Goal: Task Accomplishment & Management: Manage account settings

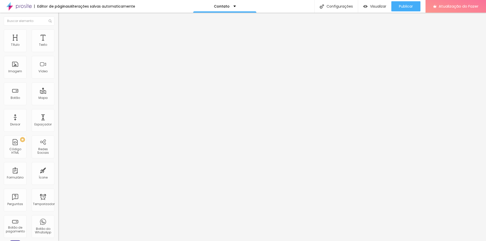
click at [66, 56] on div "Conectar" at bounding box center [75, 51] width 18 height 10
click at [58, 29] on li "Estilo" at bounding box center [87, 31] width 58 height 5
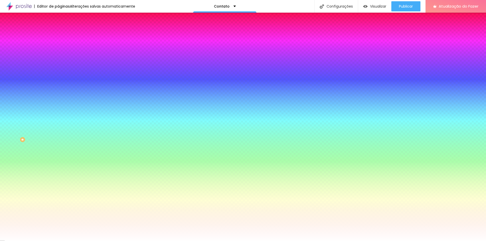
click at [58, 29] on li "Conteúdo" at bounding box center [87, 26] width 58 height 5
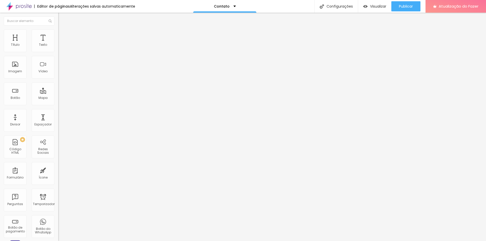
click at [61, 44] on font "Trocar imagem" at bounding box center [73, 41] width 25 height 4
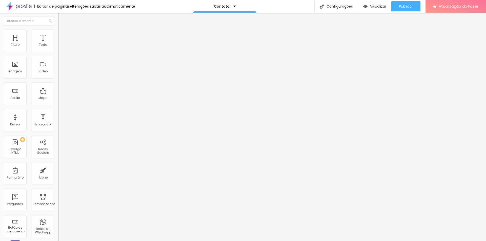
click at [58, 75] on button "button" at bounding box center [61, 72] width 7 height 5
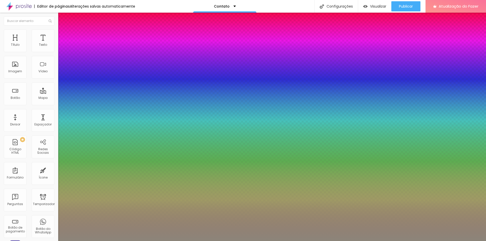
type input "1"
type input "0.5"
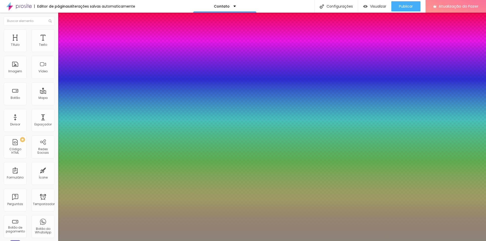
type input "1"
type input "0.5"
type input "1"
type input "0.5"
type input "#938B80"
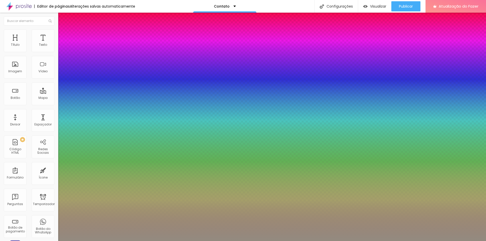
type input "1"
type input "0.5"
type input "#91897E"
type input "1"
type input "0.5"
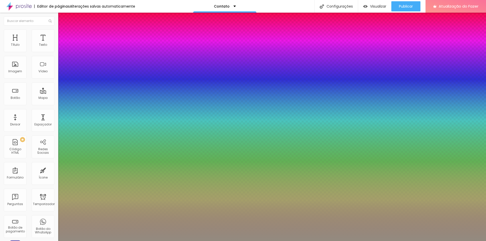
type input "#76726E"
type input "1"
type input "0.5"
type input "#5E5D5C"
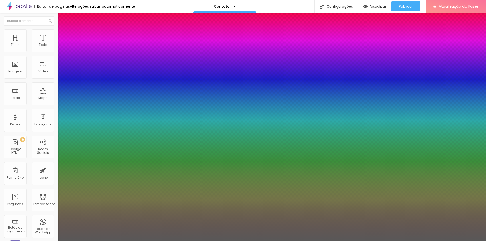
type input "1"
type input "0.5"
type input "#595858"
type input "1"
type input "0.5"
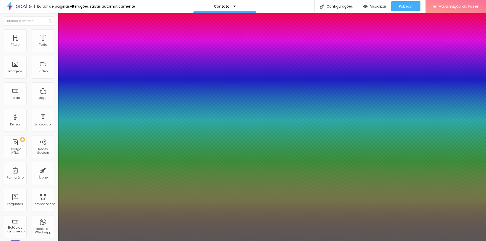
type input "#545353"
type input "1"
type input "0.5"
type input "#454545"
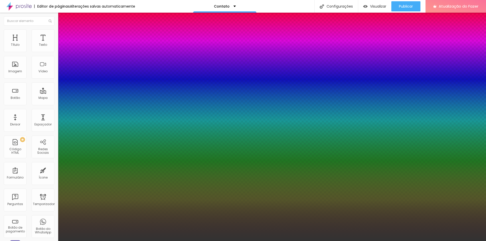
type input "1"
type input "0.5"
type input "1"
type input "0.5"
type input "1"
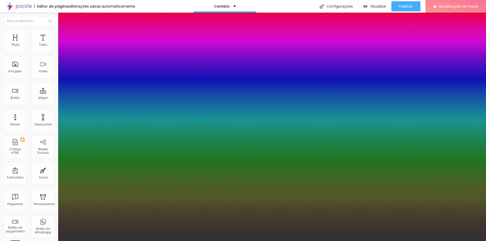
type input "0.5"
type input "#323232"
type input "1"
type input "0.5"
type input "#2E2E2E"
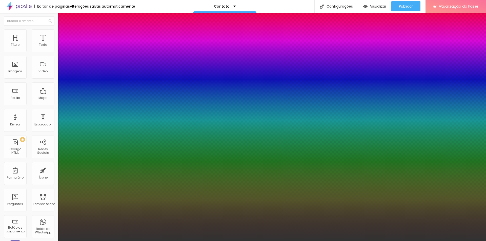
type input "1"
type input "0.5"
type input "#131313"
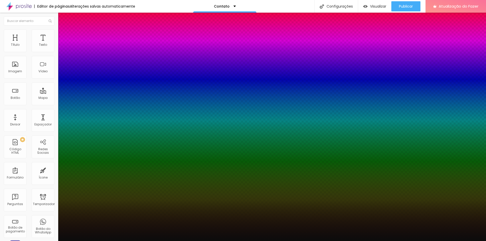
type input "1"
type input "0.5"
type input "#0C0C0C"
type input "1"
type input "0.5"
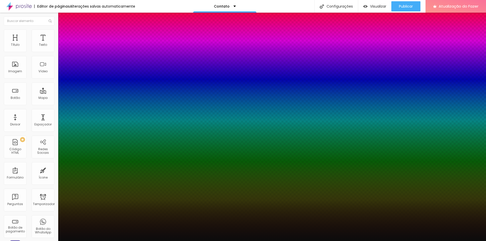
type input "#090909"
type input "1"
type input "0.5"
type input "#000000"
type input "1"
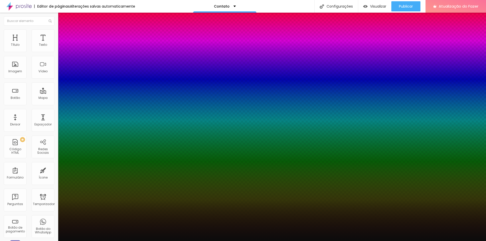
type input "0.5"
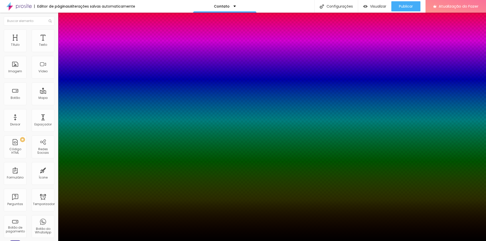
type input "1"
type input "0.5"
type input "1"
type input "0.5"
type input "1"
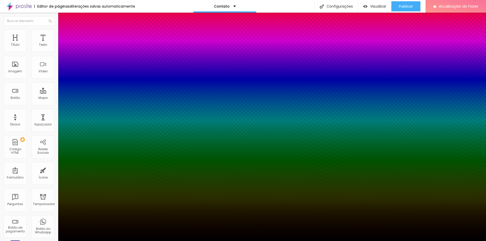
type input "0.5"
type input "1"
type input "0.5"
type input "1"
type input "0.5"
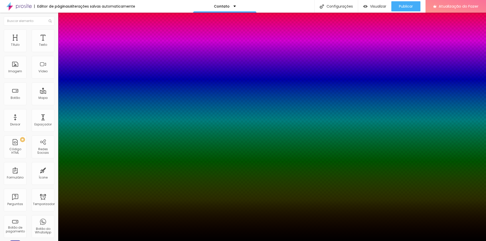
type input "1"
type input "0.5"
type input "1"
type input "0.5"
type input "1"
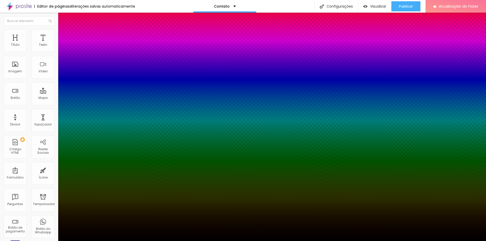
type input "0.5"
drag, startPoint x: 75, startPoint y: 211, endPoint x: 57, endPoint y: 240, distance: 34.6
click at [57, 240] on body "Editor de páginas Alterações salvas automaticamente Contato Configurações Confi…" at bounding box center [243, 120] width 486 height 241
type input "1"
type input "0.5"
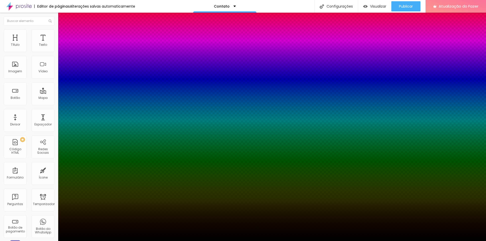
click at [247, 241] on div at bounding box center [243, 241] width 486 height 0
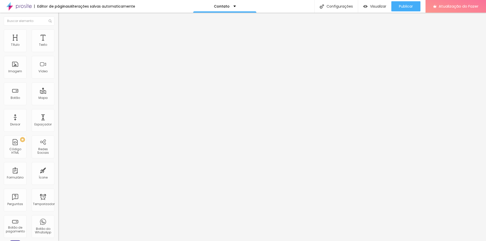
click at [61, 47] on icon "button" at bounding box center [62, 46] width 2 height 2
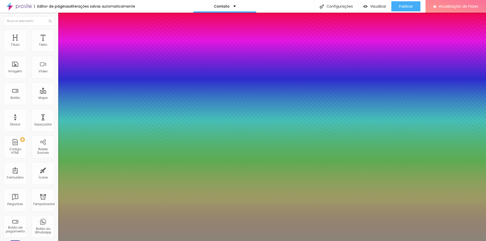
type input "1"
type input "0.5"
type input "1"
type input "0.5"
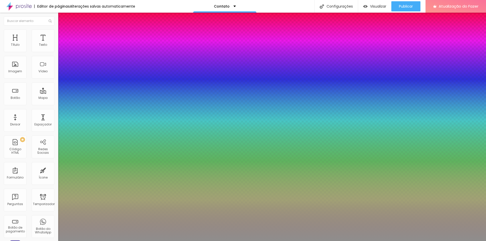
type input "1"
type input "0.5"
type input "#8E877D"
type input "1"
type input "0.5"
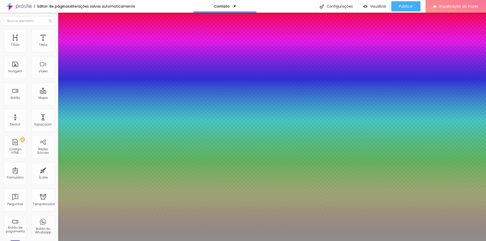
type input "#8F8E8D"
type input "1"
type input "0.5"
type input "#8F8F8F"
type input "1"
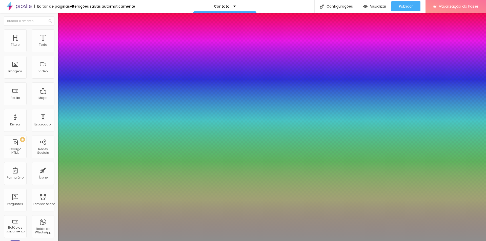
type input "0.5"
type input "1"
type input "0.5"
type input "1"
type input "0.5"
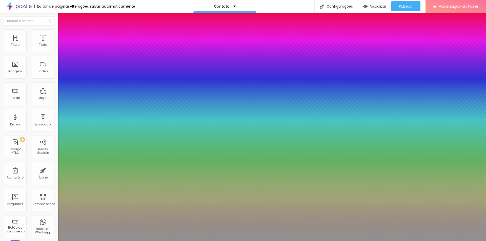
type input "#919191"
type input "1"
type input "0.5"
type input "#949494"
type input "1"
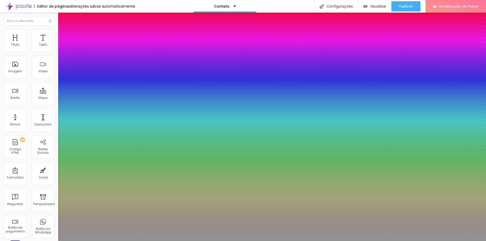
type input "0.5"
type input "#A7A7A7"
type input "1"
type input "0.5"
type input "#AEAEAE"
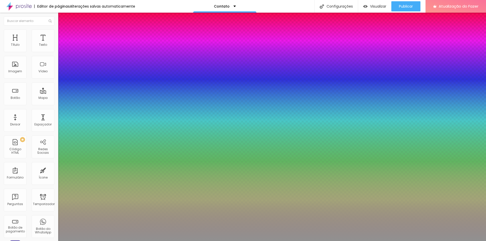
type input "1"
type input "0.5"
type input "#B5B5B5"
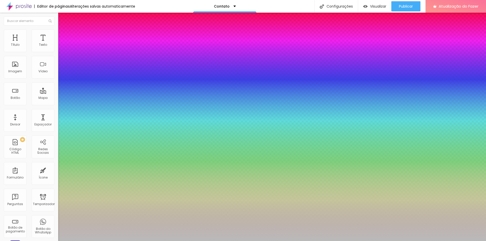
type input "1"
type input "0.5"
type input "#BABABA"
type input "1"
type input "0.5"
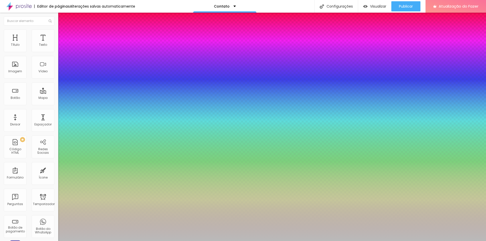
type input "#B8B8B8"
type input "1"
type input "0.5"
type input "#ACACAC"
type input "1"
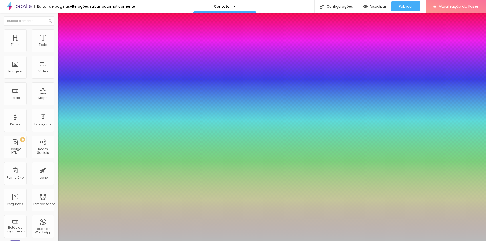
type input "0.5"
type input "#A9A9A9"
type input "1"
type input "0.5"
type input "#A5A5A5"
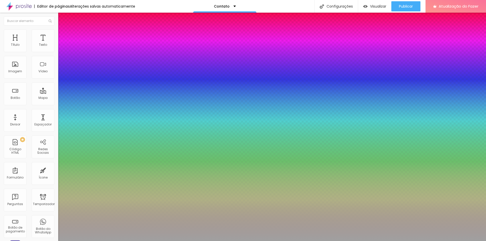
type input "1"
type input "0.5"
type input "#A0A0A0"
type input "1"
type input "0.5"
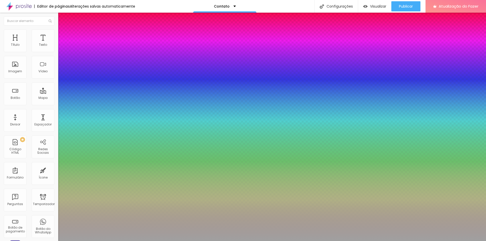
type input "#989898"
type input "1"
type input "0.5"
type input "#949494"
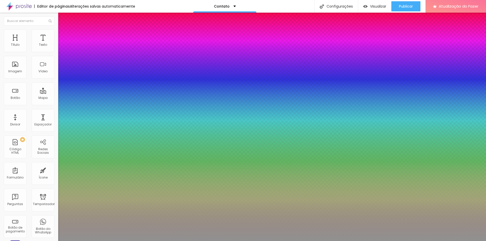
type input "1"
type input "0.5"
type input "#919191"
type input "1"
type input "0.5"
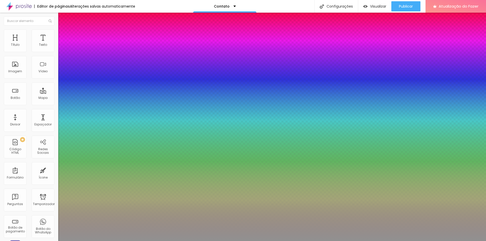
type input "1"
type input "0.5"
type input "#8E8E8E"
type input "1"
type input "0.5"
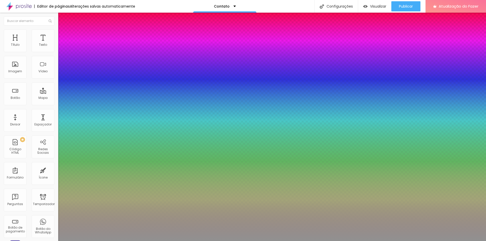
type input "#8A8A8A"
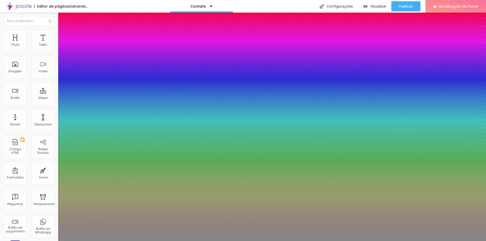
type input "1"
type input "0.5"
type input "#878787"
type input "1"
type input "0.5"
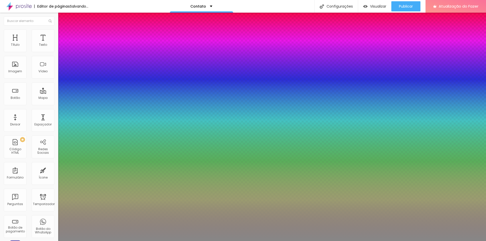
type input "#838383"
type input "1"
type input "0.5"
type input "#828282"
type input "1"
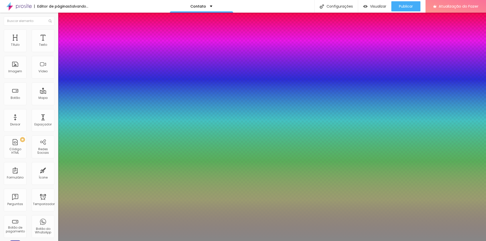
type input "0.5"
type input "#7B7B7B"
type input "1"
type input "0.5"
type input "#767676"
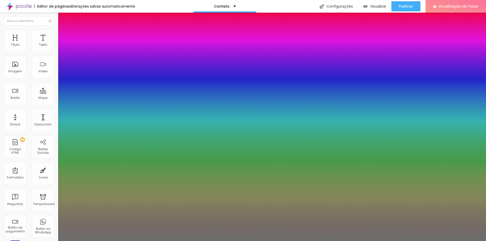
type input "1"
type input "0.5"
type input "1"
type input "0.5"
type input "#6D6D6D"
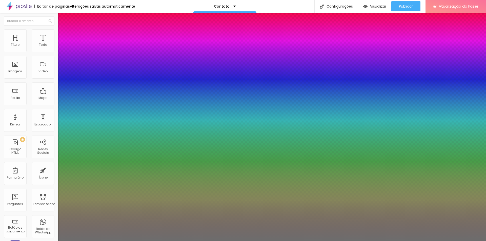
type input "1"
type input "0.5"
type input "#6A6A6A"
type input "1"
type input "0.5"
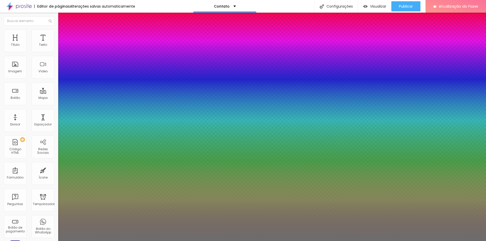
type input "#686868"
type input "1"
type input "0.5"
type input "#656565"
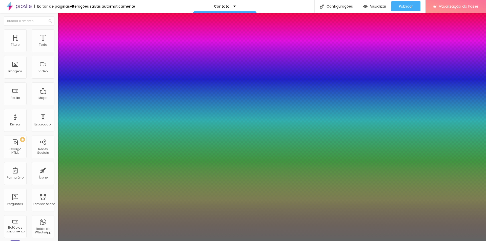
type input "1"
type input "0.5"
type input "#636363"
type input "1"
type input "0.5"
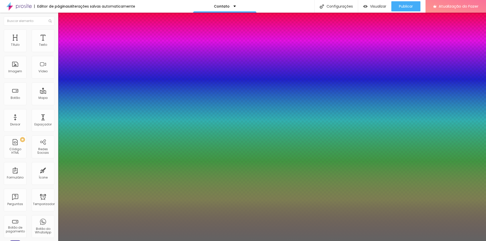
type input "#616161"
type input "1"
type input "0.5"
type input "#606060"
type input "1"
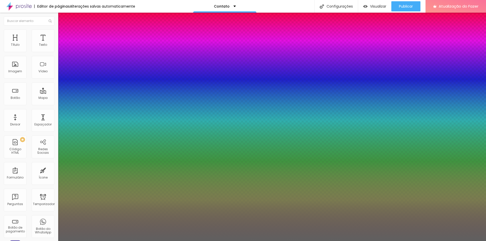
type input "0.5"
type input "#5E5E5E"
type input "1"
type input "0.5"
type input "#5C5C5C"
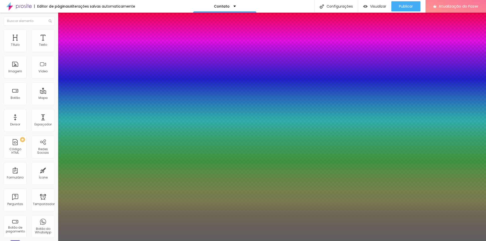
type input "1"
type input "0.5"
type input "#5B5B5B"
drag, startPoint x: 74, startPoint y: 155, endPoint x: 59, endPoint y: 162, distance: 17.0
click at [59, 162] on body "Editor de páginas Alterações salvas automaticamente Contato Configurações Confi…" at bounding box center [243, 120] width 486 height 241
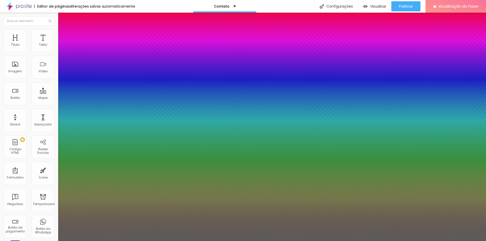
click at [147, 241] on div at bounding box center [243, 241] width 486 height 0
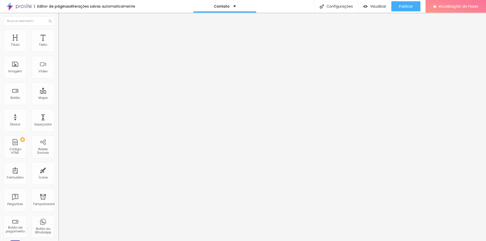
click at [58, 75] on button "button" at bounding box center [61, 72] width 7 height 5
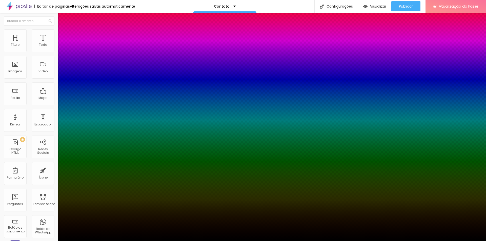
type input "1"
type input "0.5"
select select "PoiretOne"
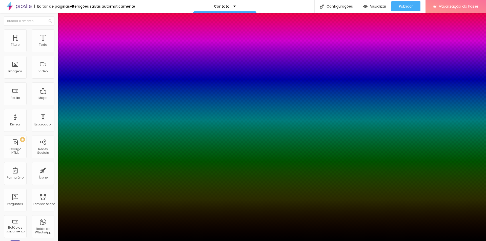
type input "1"
type input "0.5"
click at [181, 241] on div at bounding box center [243, 241] width 486 height 0
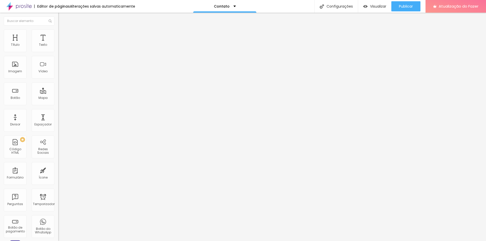
click at [58, 75] on button "button" at bounding box center [61, 72] width 7 height 5
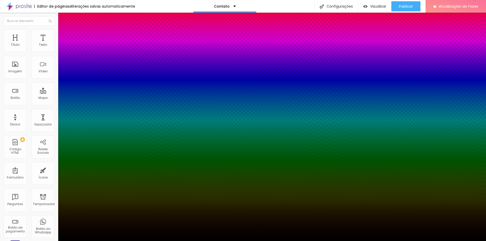
type input "1"
type input "0.5"
click at [75, 241] on div at bounding box center [243, 241] width 486 height 0
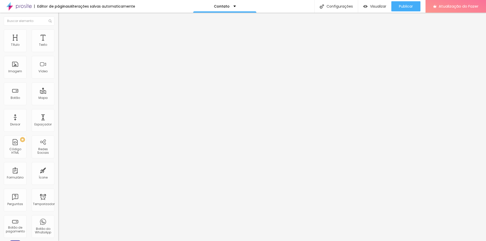
click at [60, 47] on icon "button" at bounding box center [61, 45] width 3 height 3
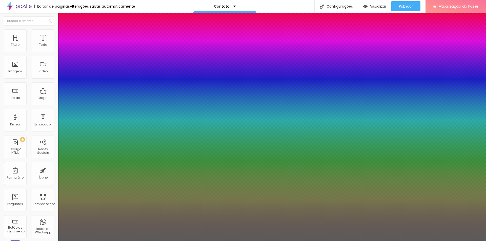
type input "1"
type input "0.5"
select select "Assistant"
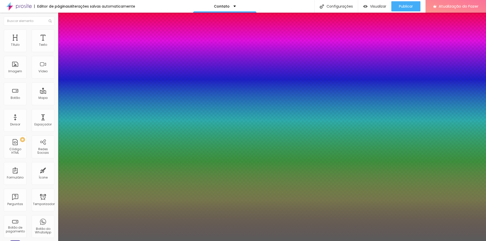
type input "1"
type input "0.5"
type input "1"
type input "0.5"
type input "1"
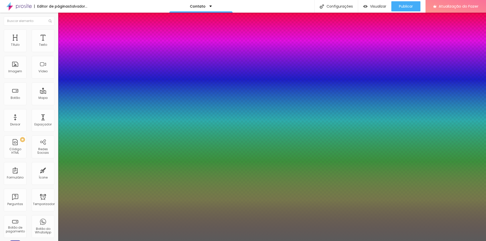
type input "0.5"
type input "18"
type input "1"
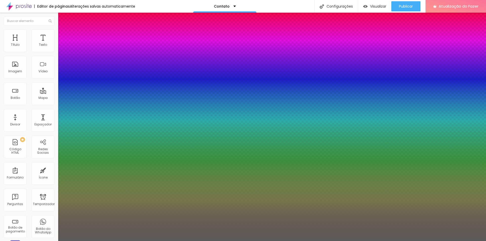
click at [241, 241] on div at bounding box center [243, 241] width 486 height 0
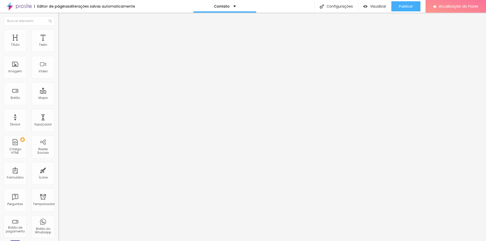
click at [58, 49] on button "button" at bounding box center [61, 45] width 7 height 5
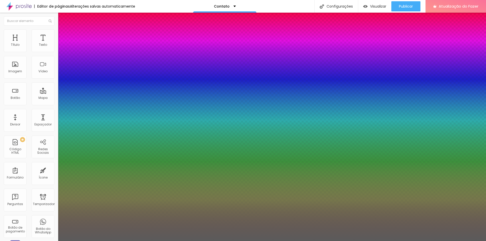
click at [65, 241] on div at bounding box center [243, 241] width 486 height 0
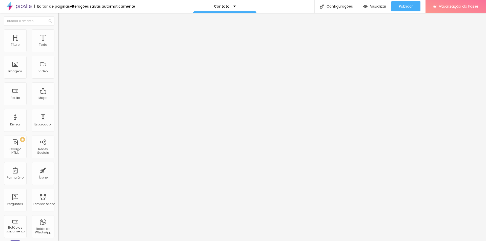
click at [60, 47] on icon "button" at bounding box center [61, 45] width 3 height 3
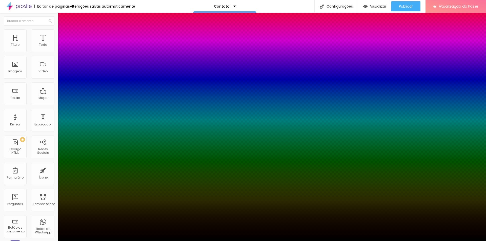
drag, startPoint x: 68, startPoint y: 174, endPoint x: 62, endPoint y: 191, distance: 18.0
click at [62, 191] on body "Editor de páginas Alterações salvas automaticamente Contato Configurações Confi…" at bounding box center [243, 120] width 486 height 241
click at [72, 241] on div at bounding box center [243, 241] width 486 height 0
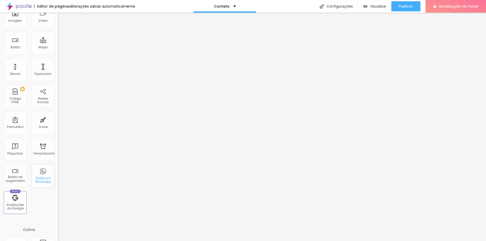
scroll to position [0, 0]
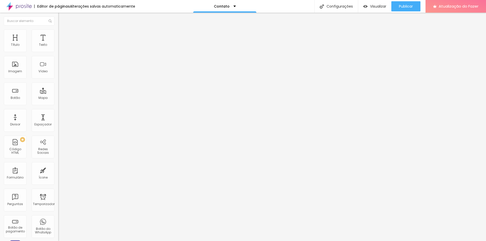
click at [60, 73] on icon "button" at bounding box center [61, 71] width 3 height 3
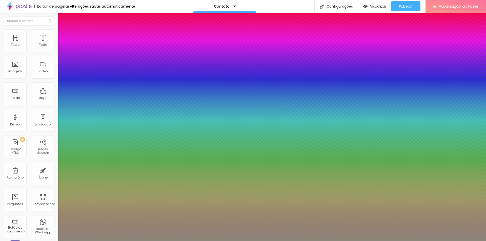
click at [242, 241] on div at bounding box center [243, 241] width 486 height 0
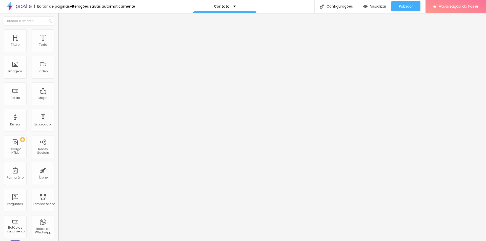
click at [58, 75] on button "button" at bounding box center [61, 72] width 7 height 5
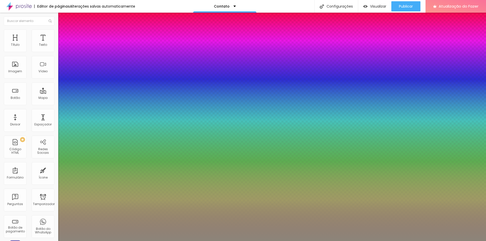
click at [241, 241] on div at bounding box center [243, 241] width 486 height 0
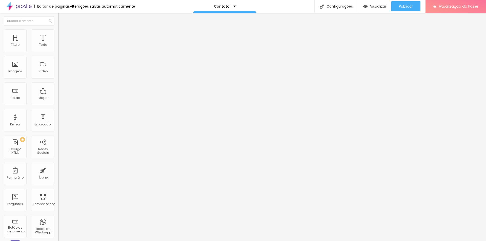
click at [58, 75] on button "button" at bounding box center [61, 72] width 7 height 5
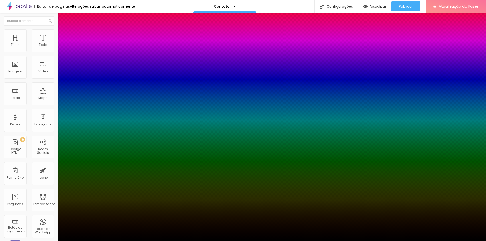
drag, startPoint x: 74, startPoint y: 212, endPoint x: 67, endPoint y: 237, distance: 26.1
click at [67, 237] on body "Editor de páginas Alterações salvas automaticamente Contato Configurações Confi…" at bounding box center [243, 120] width 486 height 241
click at [220, 241] on div at bounding box center [243, 241] width 486 height 0
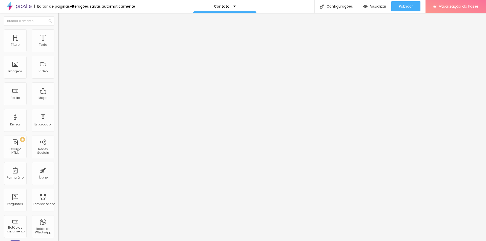
click at [58, 48] on input "text" at bounding box center [88, 45] width 61 height 5
drag, startPoint x: 17, startPoint y: 87, endPoint x: 38, endPoint y: 89, distance: 21.6
click at [58, 171] on textarea "Olá, cheguei até você pela página {page_title} e gostaria de mais informações" at bounding box center [86, 175] width 57 height 9
click at [58, 171] on textarea "Olá, vim pelo site e gostaria de mais informações" at bounding box center [86, 175] width 57 height 9
click at [60, 47] on icon "button" at bounding box center [61, 45] width 3 height 3
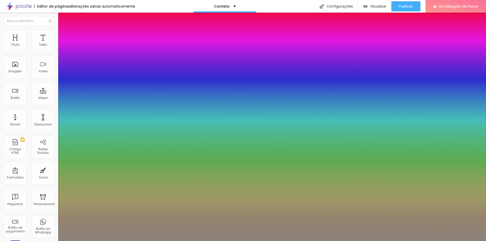
click at [154, 241] on div at bounding box center [243, 241] width 486 height 0
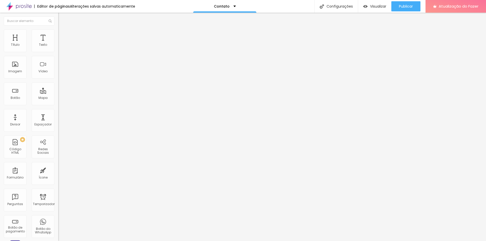
click at [58, 49] on button "button" at bounding box center [61, 45] width 7 height 5
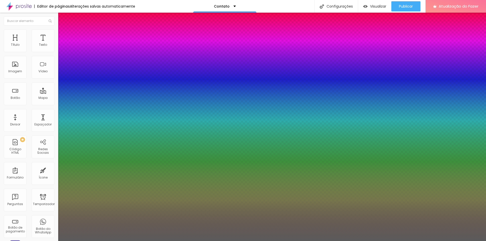
drag, startPoint x: 76, startPoint y: 154, endPoint x: 65, endPoint y: 162, distance: 13.5
click at [65, 162] on body "Editor de páginas Alterações salvas automaticamente Contato Configurações Confi…" at bounding box center [243, 120] width 486 height 241
click at [39, 241] on div at bounding box center [243, 241] width 486 height 0
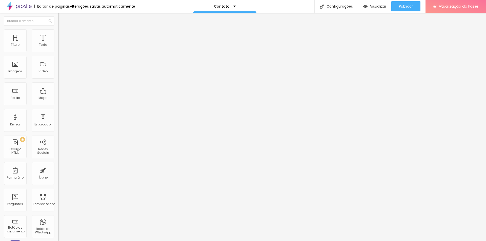
click at [58, 170] on div "Editar nulo Estilo Avançado Tipografia Voltar ao padrão Sombra DESATIVADO Volta…" at bounding box center [87, 127] width 58 height 229
click at [58, 49] on button "button" at bounding box center [61, 45] width 7 height 5
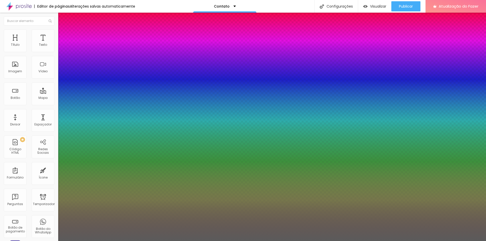
click at [101, 241] on div at bounding box center [243, 241] width 486 height 0
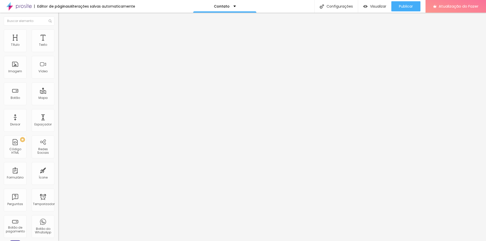
click at [58, 49] on button "button" at bounding box center [61, 45] width 7 height 5
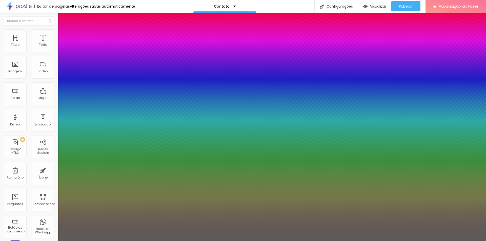
click at [80, 241] on div at bounding box center [243, 241] width 486 height 0
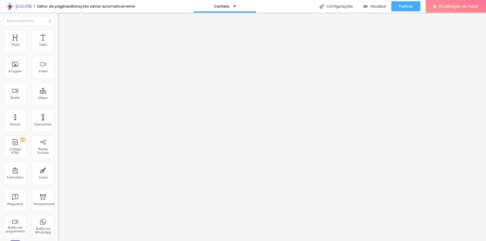
click at [58, 49] on button "button" at bounding box center [61, 45] width 7 height 5
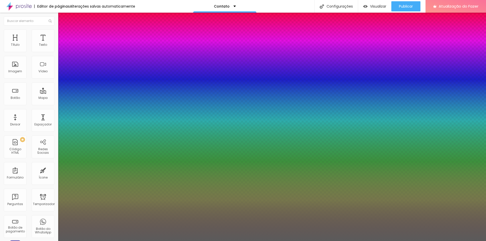
click at [82, 241] on div at bounding box center [243, 241] width 486 height 0
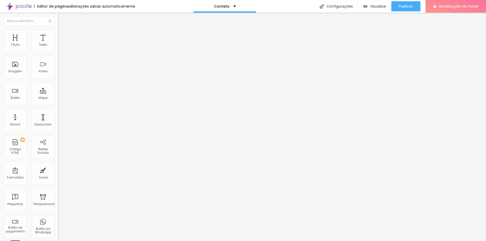
click at [62, 19] on div "Editar nulo" at bounding box center [75, 18] width 26 height 4
click at [58, 75] on button "button" at bounding box center [61, 72] width 7 height 5
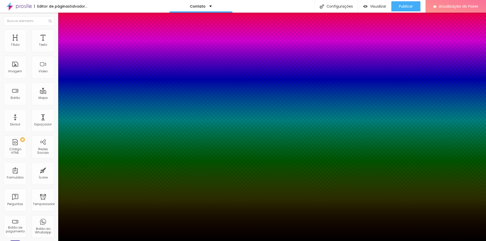
drag, startPoint x: 76, startPoint y: 142, endPoint x: 71, endPoint y: 141, distance: 4.4
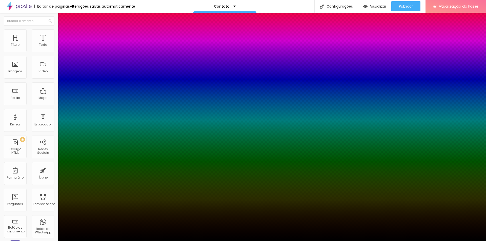
click at [159, 241] on div at bounding box center [243, 241] width 486 height 0
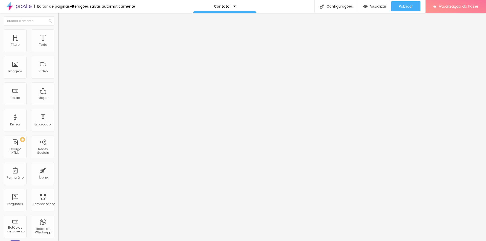
click at [62, 71] on icon "button" at bounding box center [62, 70] width 1 height 1
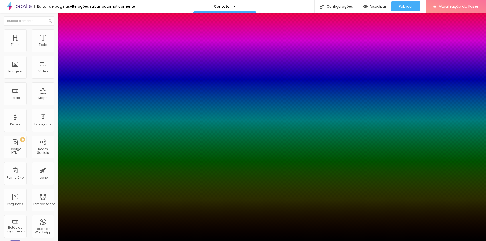
click at [103, 241] on div at bounding box center [243, 241] width 486 height 0
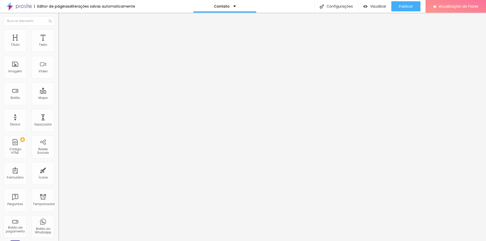
click at [58, 75] on button "button" at bounding box center [61, 72] width 7 height 5
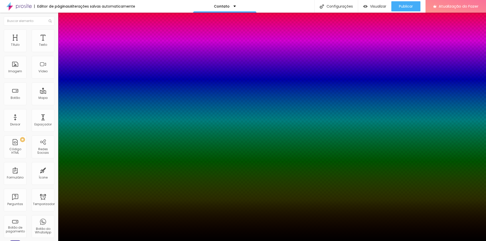
click at [141, 241] on div at bounding box center [243, 241] width 486 height 0
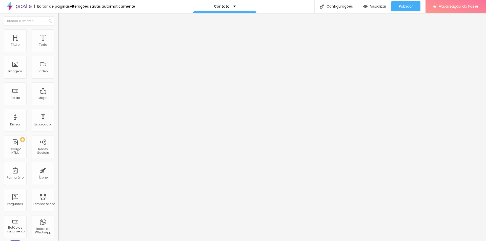
click at [58, 75] on button "button" at bounding box center [61, 72] width 7 height 5
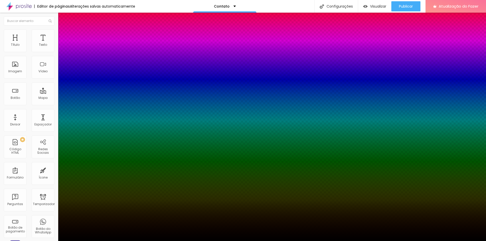
click at [168, 241] on div at bounding box center [243, 241] width 486 height 0
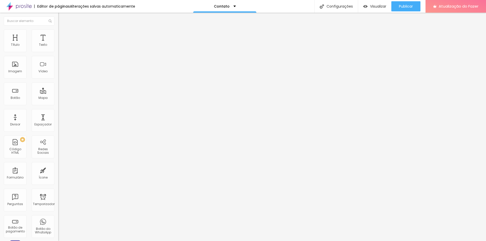
click at [61, 44] on font "Adicionar imagem" at bounding box center [76, 41] width 30 height 4
click at [58, 33] on li "Estilo" at bounding box center [87, 31] width 58 height 5
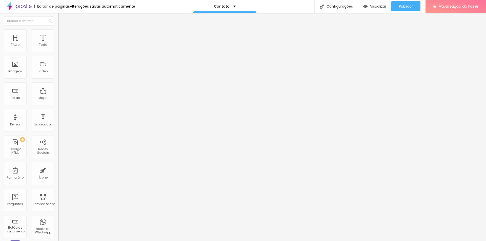
drag, startPoint x: 52, startPoint y: 54, endPoint x: 29, endPoint y: 61, distance: 24.7
click at [58, 52] on input "range" at bounding box center [74, 50] width 33 height 4
click at [58, 34] on ul "Conteúdo Estilo Avançado" at bounding box center [87, 31] width 58 height 15
click at [63, 34] on font "Estilo" at bounding box center [67, 33] width 8 height 4
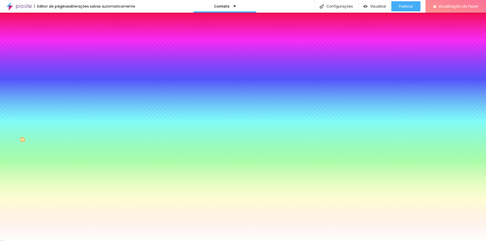
click at [63, 37] on font "Avançado" at bounding box center [71, 38] width 17 height 4
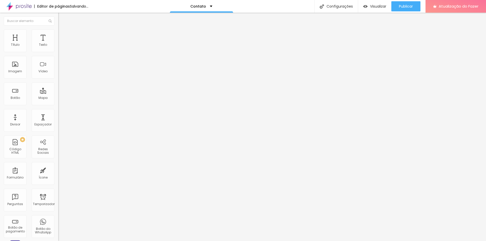
drag, startPoint x: 22, startPoint y: 49, endPoint x: 0, endPoint y: 44, distance: 22.6
click at [58, 98] on input "range" at bounding box center [74, 100] width 33 height 4
click at [63, 35] on font "Estilo" at bounding box center [67, 33] width 8 height 4
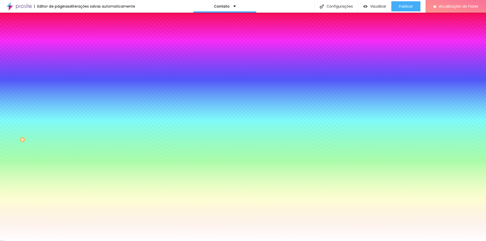
click at [63, 36] on font "Avançado" at bounding box center [71, 38] width 17 height 4
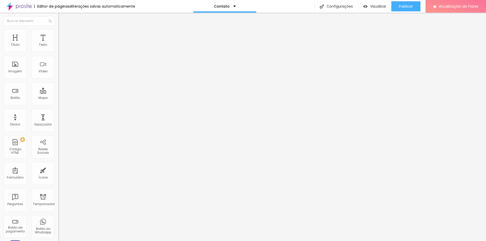
drag, startPoint x: 11, startPoint y: 49, endPoint x: 0, endPoint y: 51, distance: 11.1
click at [58, 98] on input "range" at bounding box center [74, 100] width 33 height 4
click at [58, 93] on div "Proporção Original Cinema 16:9 Padrão 4:3 Quadrado 1:1 Original" at bounding box center [87, 83] width 58 height 20
click at [58, 79] on font "Original" at bounding box center [64, 77] width 12 height 4
click at [58, 82] on span "Cinema" at bounding box center [64, 80] width 13 height 4
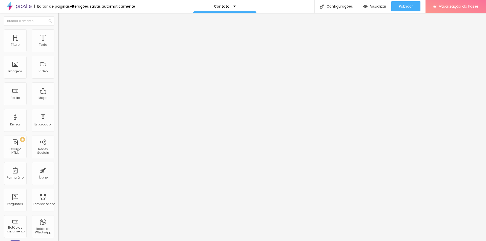
click at [58, 87] on span "Padrão" at bounding box center [63, 85] width 11 height 4
click at [58, 90] on span "Quadrado" at bounding box center [66, 88] width 16 height 4
click at [58, 93] on span "Original" at bounding box center [64, 91] width 12 height 4
click at [58, 34] on li "Estilo" at bounding box center [87, 31] width 58 height 5
click at [58, 52] on div at bounding box center [87, 50] width 58 height 5
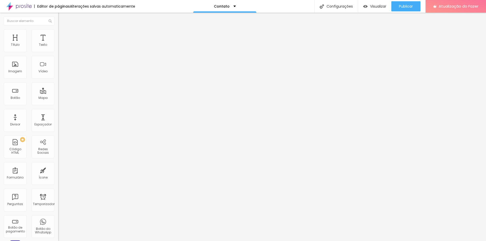
drag, startPoint x: 28, startPoint y: 54, endPoint x: 42, endPoint y: 58, distance: 14.7
click at [58, 52] on input "range" at bounding box center [74, 50] width 33 height 4
click at [61, 44] on font "Adicionar imagem" at bounding box center [76, 41] width 30 height 4
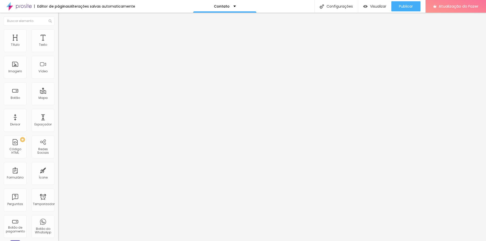
click at [58, 34] on li "Avançado" at bounding box center [87, 36] width 58 height 5
drag, startPoint x: 20, startPoint y: 49, endPoint x: 0, endPoint y: 52, distance: 20.0
click at [58, 98] on input "range" at bounding box center [74, 100] width 33 height 4
click at [58, 34] on ul "Conteúdo Estilo Avançado" at bounding box center [87, 31] width 58 height 15
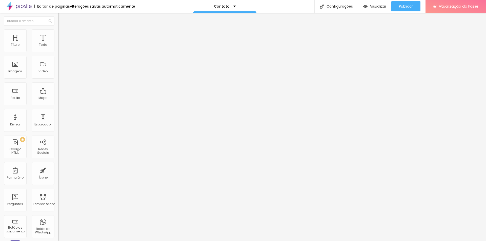
click at [63, 34] on font "Estilo" at bounding box center [67, 33] width 8 height 4
drag, startPoint x: 50, startPoint y: 55, endPoint x: 63, endPoint y: 56, distance: 13.4
click at [63, 52] on input "range" at bounding box center [74, 50] width 33 height 4
click at [58, 75] on button "button" at bounding box center [61, 72] width 7 height 5
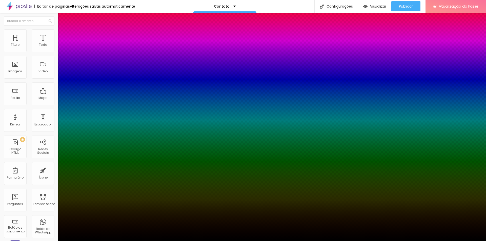
drag, startPoint x: 76, startPoint y: 144, endPoint x: 73, endPoint y: 141, distance: 4.3
click at [302, 241] on div at bounding box center [243, 241] width 486 height 0
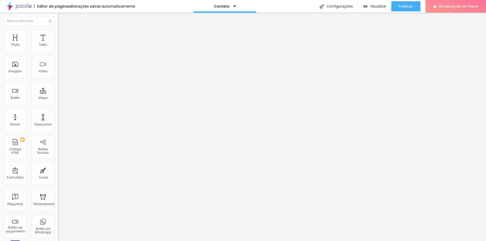
click at [58, 75] on button "button" at bounding box center [61, 72] width 7 height 5
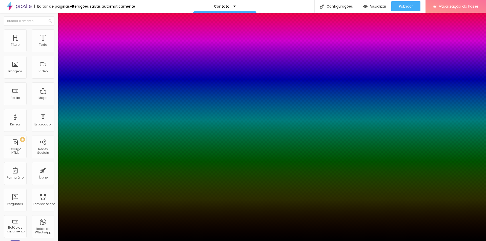
click at [260, 241] on div at bounding box center [243, 241] width 486 height 0
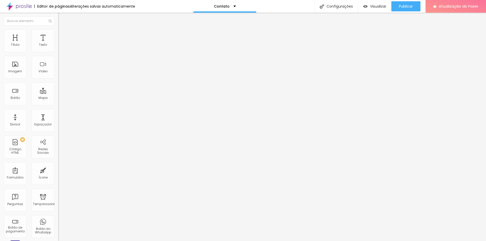
click at [58, 75] on button "button" at bounding box center [61, 72] width 7 height 5
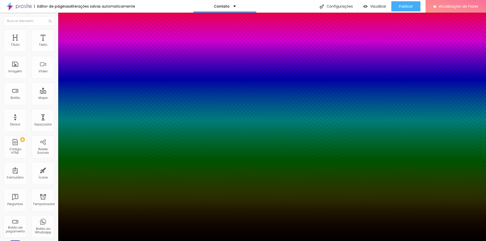
click at [293, 241] on div at bounding box center [243, 241] width 486 height 0
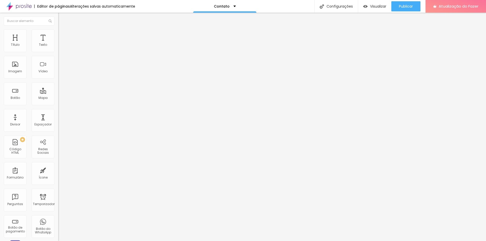
click at [62, 71] on icon "button" at bounding box center [62, 70] width 1 height 1
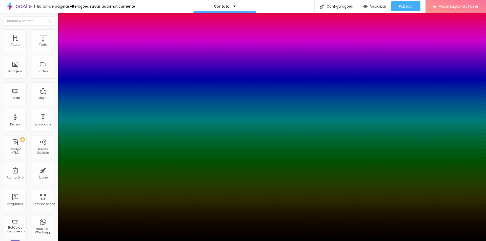
click at [261, 241] on div at bounding box center [243, 241] width 486 height 0
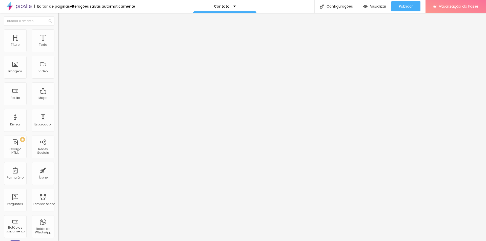
click at [58, 75] on button "button" at bounding box center [61, 72] width 7 height 5
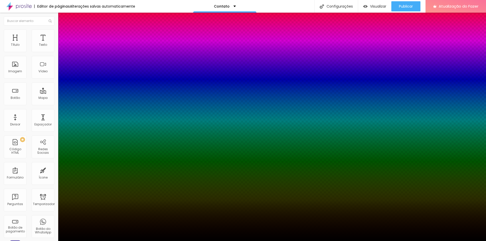
drag, startPoint x: 96, startPoint y: 128, endPoint x: 97, endPoint y: 125, distance: 2.8
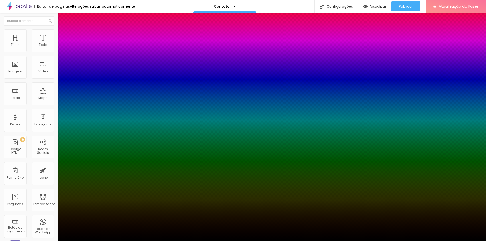
click at [307, 241] on div at bounding box center [243, 241] width 486 height 0
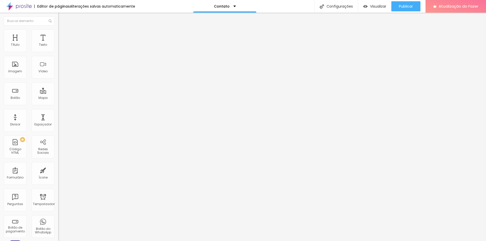
click at [58, 75] on button "button" at bounding box center [61, 72] width 7 height 5
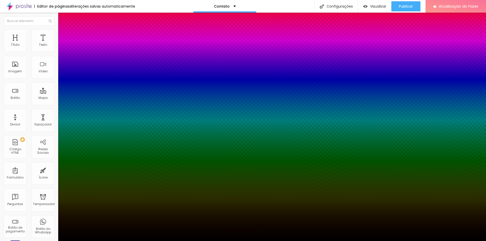
click at [303, 241] on div at bounding box center [243, 241] width 486 height 0
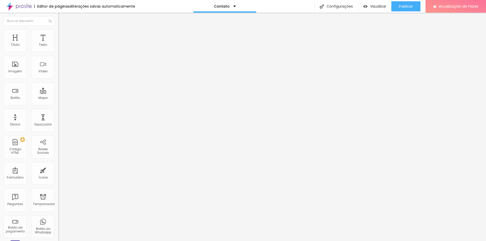
click at [58, 75] on button "button" at bounding box center [61, 72] width 7 height 5
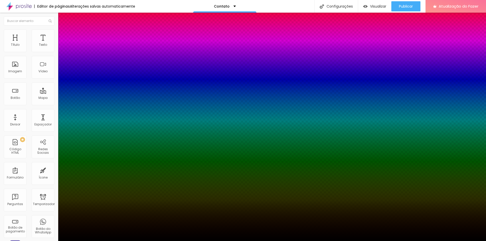
click at [442, 241] on div at bounding box center [243, 241] width 486 height 0
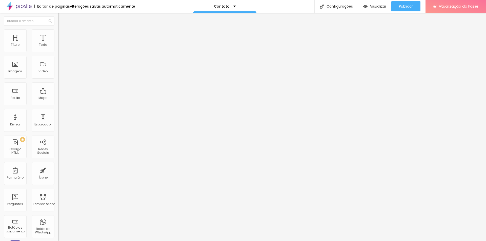
click at [58, 75] on button "button" at bounding box center [61, 72] width 7 height 5
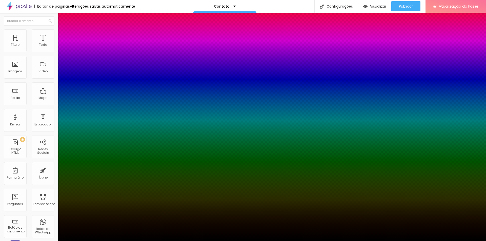
drag, startPoint x: 72, startPoint y: 142, endPoint x: 75, endPoint y: 143, distance: 2.7
click at [442, 241] on div at bounding box center [243, 241] width 486 height 0
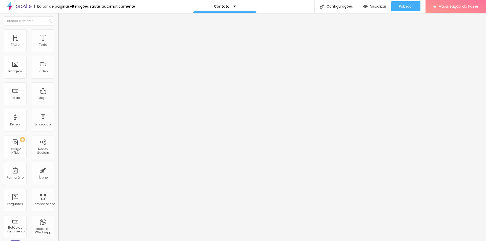
click at [58, 34] on img at bounding box center [60, 36] width 5 height 5
drag, startPoint x: 21, startPoint y: 50, endPoint x: 0, endPoint y: 49, distance: 21.3
click at [58, 98] on input "range" at bounding box center [74, 100] width 33 height 4
click at [61, 44] on font "Trocar imagem" at bounding box center [73, 41] width 25 height 4
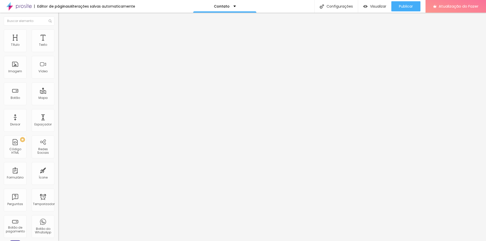
click at [58, 48] on input "Alboom Brasil" at bounding box center [88, 45] width 61 height 5
drag, startPoint x: 30, startPoint y: 57, endPoint x: 0, endPoint y: 58, distance: 30.1
click at [58, 58] on div "Endereço Alboom Brasil Alinhamento 15 Ampliação" at bounding box center [87, 89] width 58 height 101
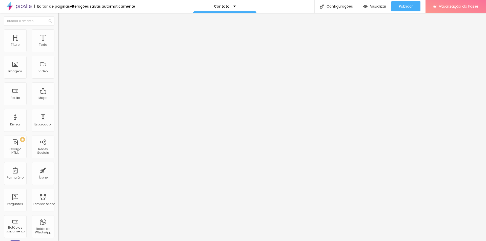
click at [61, 50] on font "Editar perguntas" at bounding box center [74, 47] width 26 height 4
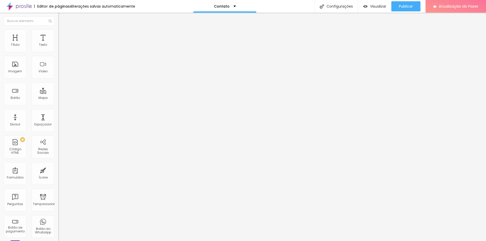
click at [58, 75] on button "button" at bounding box center [61, 72] width 7 height 5
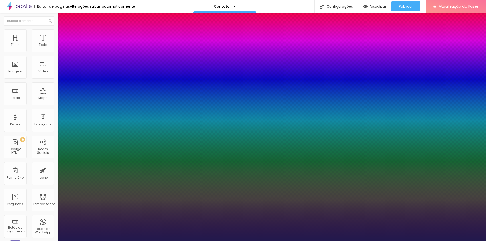
drag, startPoint x: 68, startPoint y: 143, endPoint x: 74, endPoint y: 143, distance: 6.3
drag, startPoint x: 66, startPoint y: 155, endPoint x: 70, endPoint y: 157, distance: 5.0
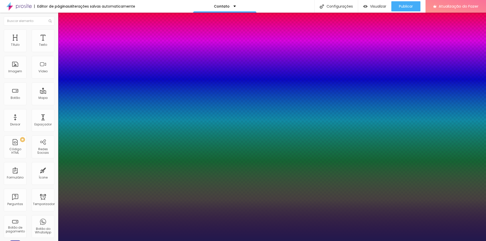
click at [166, 241] on div at bounding box center [243, 241] width 486 height 0
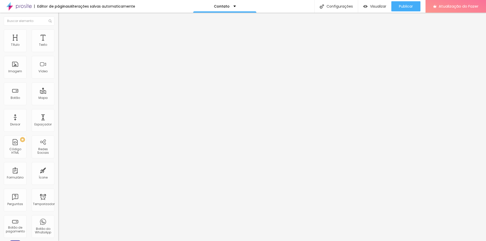
click at [58, 75] on button "button" at bounding box center [61, 72] width 7 height 5
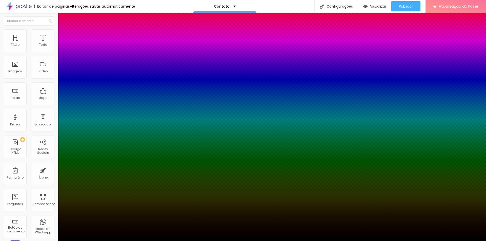
click at [222, 241] on div at bounding box center [243, 241] width 486 height 0
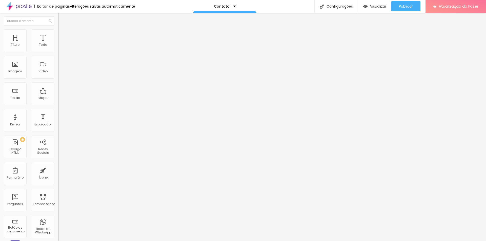
click at [60, 73] on icon "button" at bounding box center [61, 71] width 3 height 3
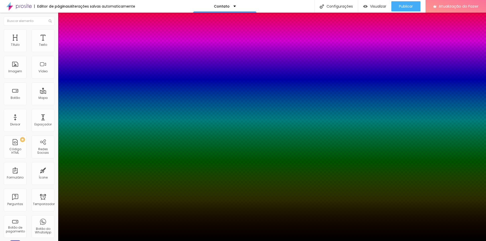
click at [270, 241] on div at bounding box center [243, 241] width 486 height 0
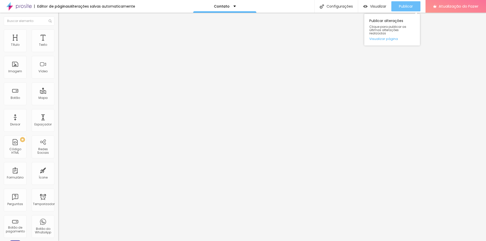
click at [409, 6] on font "Publicar" at bounding box center [406, 6] width 14 height 5
click at [22, 5] on img at bounding box center [18, 6] width 25 height 13
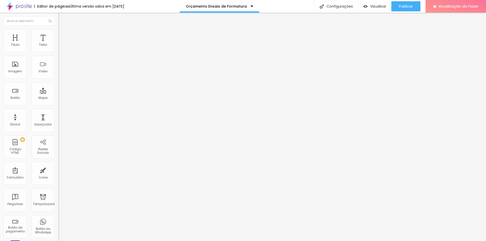
click at [58, 75] on button "button" at bounding box center [61, 72] width 7 height 5
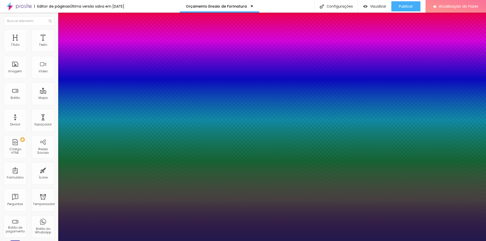
type input "1"
click at [259, 241] on div at bounding box center [243, 241] width 486 height 0
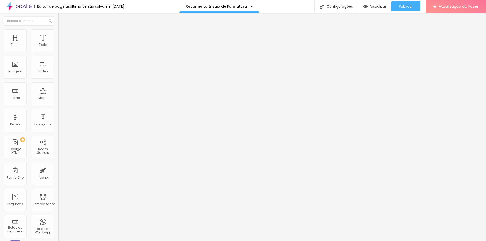
click at [58, 49] on button "button" at bounding box center [61, 45] width 7 height 5
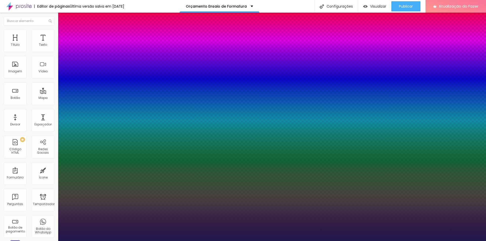
type input "1"
click at [68, 241] on div at bounding box center [243, 241] width 486 height 0
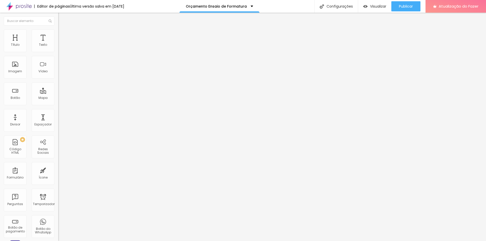
click at [58, 49] on button "button" at bounding box center [61, 45] width 7 height 5
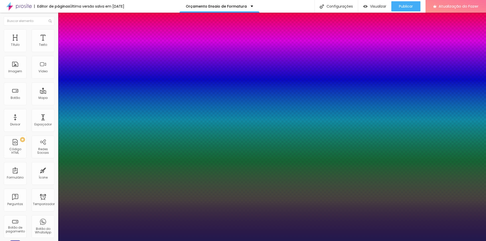
type input "1"
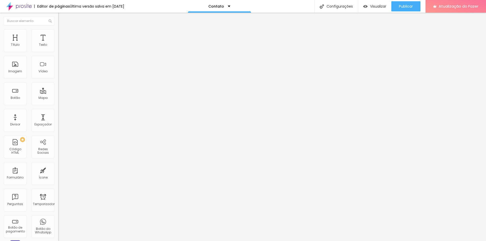
drag, startPoint x: 28, startPoint y: 60, endPoint x: 38, endPoint y: 59, distance: 10.4
click at [58, 48] on input "rua sao bento 219" at bounding box center [88, 45] width 61 height 5
drag, startPoint x: 41, startPoint y: 57, endPoint x: 0, endPoint y: 58, distance: 41.0
click at [58, 58] on div "Endereço rua sao bento 219 Alinhamento 15 Ampliação" at bounding box center [87, 89] width 58 height 101
type input "jean cristian fotografia"
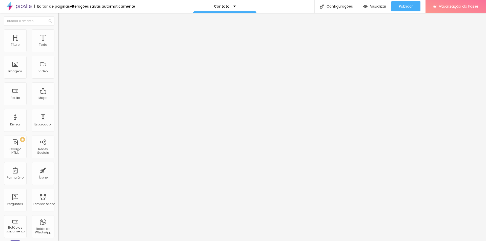
click at [58, 105] on div "Editar nulo Conteúdo Estilo Avançado Endereço jean cristian fotografia Alinhame…" at bounding box center [87, 127] width 58 height 229
click at [58, 48] on input "text" at bounding box center [88, 45] width 61 height 5
type input "[PHONE_NUMBER]"
drag, startPoint x: 13, startPoint y: 85, endPoint x: 39, endPoint y: 89, distance: 26.4
click at [58, 171] on textarea "Olá, cheguei até você pela página {page_title} e gostaria de mais informações" at bounding box center [86, 175] width 57 height 9
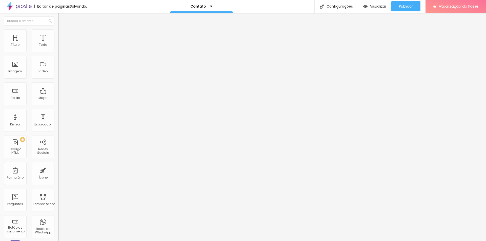
click at [58, 171] on textarea "Olá, vim pelo site e gostaria de mais informações" at bounding box center [86, 175] width 57 height 9
type textarea "Olá, vim pelo site e gostaria de mais informações sobre os ensaios."
drag, startPoint x: 34, startPoint y: 33, endPoint x: 29, endPoint y: 33, distance: 4.6
click at [58, 33] on ul "Conteúdo Estilo Avançado" at bounding box center [87, 31] width 58 height 15
click at [58, 33] on li "Estilo" at bounding box center [87, 31] width 58 height 5
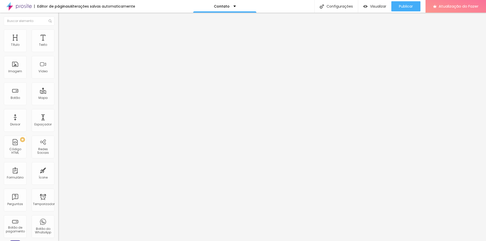
click at [60, 80] on img at bounding box center [61, 81] width 3 height 3
radio input "false"
click at [60, 80] on img at bounding box center [61, 81] width 3 height 3
radio input "false"
radio input "true"
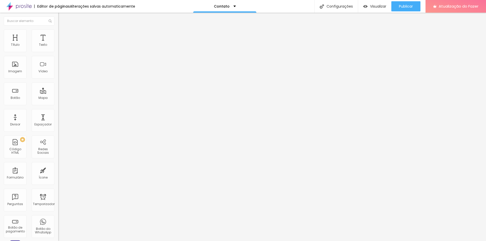
click at [60, 80] on img at bounding box center [61, 81] width 3 height 3
radio input "true"
radio input "false"
type input "15"
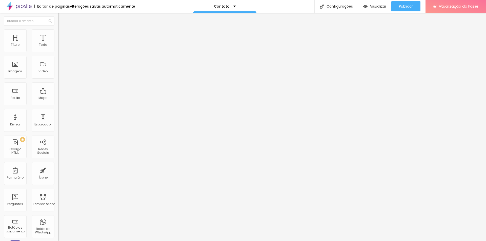
type input "16"
drag, startPoint x: 17, startPoint y: 76, endPoint x: 29, endPoint y: 77, distance: 11.7
type input "16"
click at [58, 147] on input "range" at bounding box center [74, 149] width 33 height 4
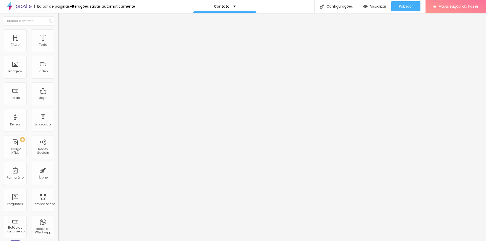
click at [58, 162] on span "Verde claro" at bounding box center [67, 164] width 18 height 4
click at [58, 170] on font "Verde escuro" at bounding box center [68, 172] width 20 height 4
click at [58, 165] on span "Verde claro" at bounding box center [67, 167] width 18 height 4
click at [58, 125] on div "Editar nulo Conteúdo Estilo Avançado Visual 16 Tamanho do texto Cor Verde claro…" at bounding box center [87, 127] width 58 height 229
click at [63, 37] on font "Avançado" at bounding box center [71, 38] width 17 height 4
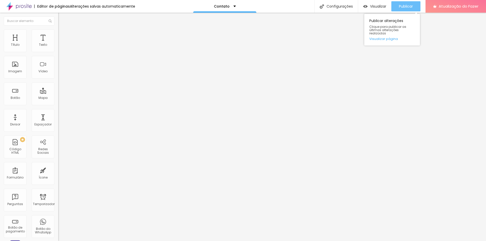
click at [411, 4] on font "Publicar" at bounding box center [406, 6] width 14 height 5
click at [60, 73] on icon "button" at bounding box center [61, 71] width 3 height 3
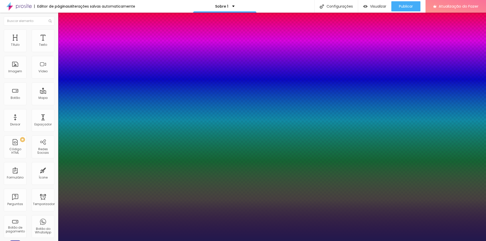
type input "1"
select select "PoiretOne"
type input "1"
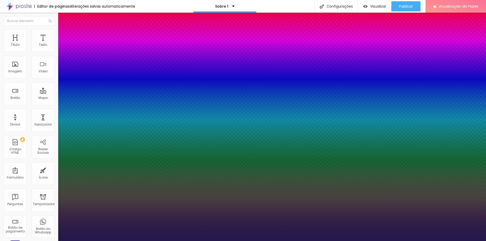
type input "17"
type input "1"
type input "19"
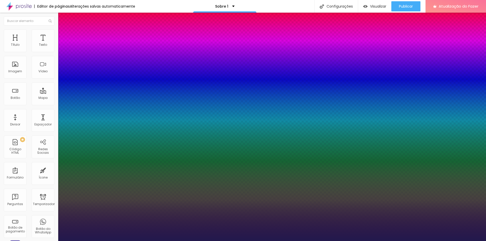
type input "1"
type input "20"
type input "1"
type input "21"
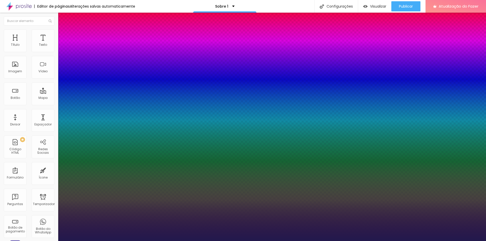
type input "21"
type input "1"
type input "22"
type input "1"
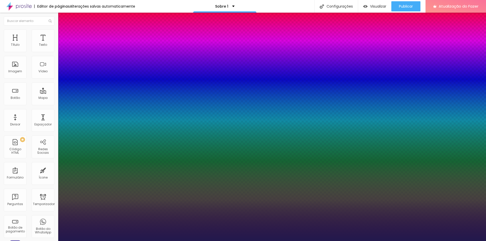
type input "22"
click at [150, 241] on div at bounding box center [243, 241] width 486 height 0
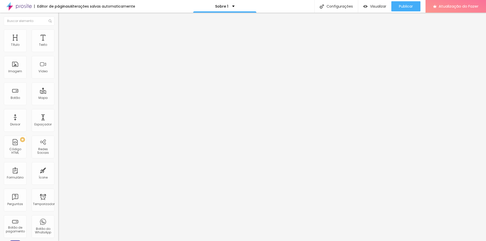
click at [58, 75] on button "button" at bounding box center [61, 72] width 7 height 5
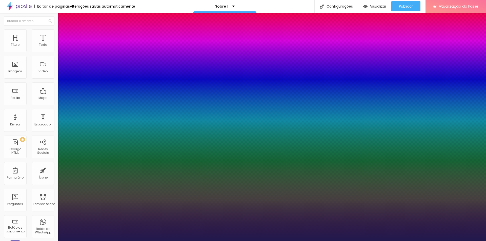
type input "1"
type input "24"
type input "1"
type input "25"
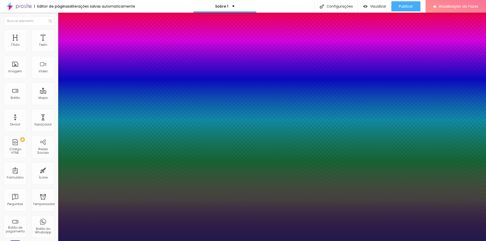
type input "25"
type input "1"
type input "26"
type input "1"
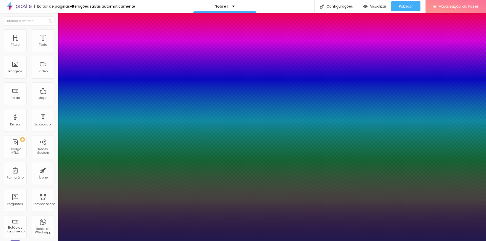
type input "27"
type input "1"
type input "26"
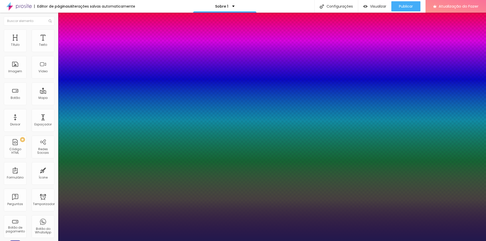
type input "1"
type input "26"
click at [444, 241] on div at bounding box center [243, 241] width 486 height 0
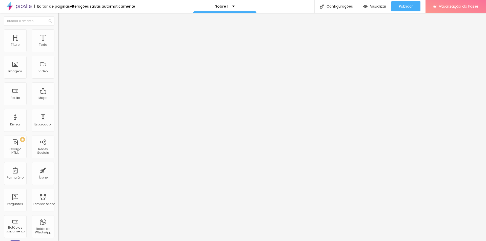
click at [63, 34] on font "Estilo" at bounding box center [67, 33] width 8 height 4
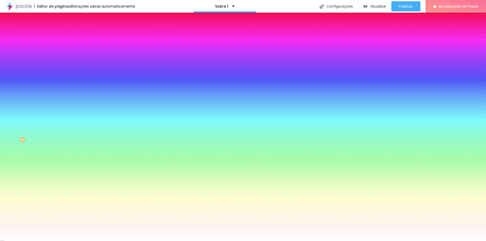
click at [58, 172] on div at bounding box center [87, 172] width 58 height 0
type input "#000000"
drag, startPoint x: 31, startPoint y: 130, endPoint x: 0, endPoint y: 160, distance: 43.5
click at [58, 160] on div "Editar nulo Conteúdo Estilo Avançado Cor de fundo Voltar ao padrão #FFFFFF Tipo…" at bounding box center [87, 127] width 58 height 229
click at [58, 158] on div "Editar nulo Conteúdo Estilo Avançado Cor de fundo Voltar ao padrão #FFFFFF Tipo…" at bounding box center [87, 127] width 58 height 229
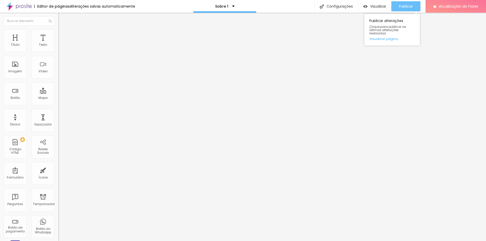
click at [409, 7] on font "Publicar" at bounding box center [406, 6] width 14 height 5
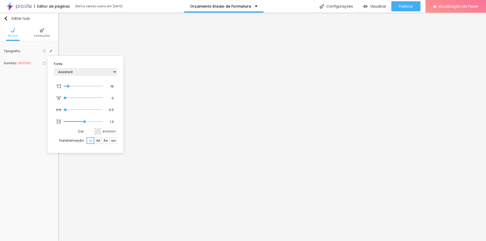
select select "Assistant"
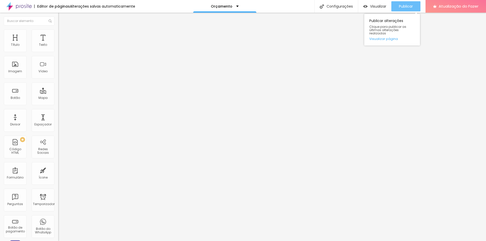
click at [405, 8] on font "Publicar" at bounding box center [406, 6] width 14 height 5
click at [60, 73] on icon "button" at bounding box center [61, 71] width 3 height 3
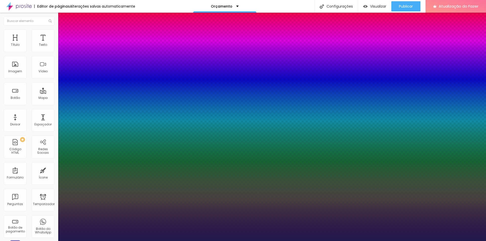
click at [75, 241] on div at bounding box center [243, 241] width 486 height 0
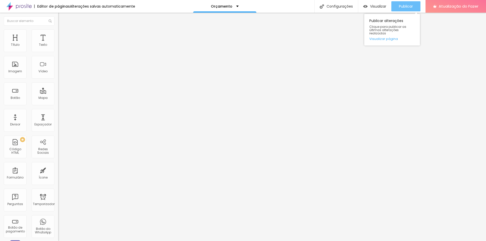
click at [402, 7] on font "Publicar" at bounding box center [406, 6] width 14 height 5
click at [60, 73] on icon "button" at bounding box center [61, 71] width 3 height 3
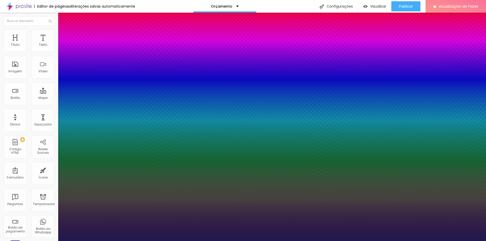
select select "PlayfairDisplay"
click at [406, 241] on div at bounding box center [243, 241] width 486 height 0
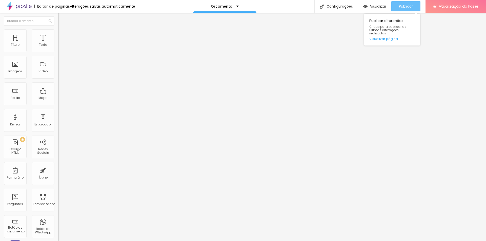
click at [404, 6] on font "Publicar" at bounding box center [406, 6] width 14 height 5
click at [406, 3] on div "Publicar" at bounding box center [406, 6] width 14 height 10
click at [414, 7] on button "Publicar" at bounding box center [405, 6] width 29 height 10
click at [58, 75] on button "button" at bounding box center [61, 72] width 7 height 5
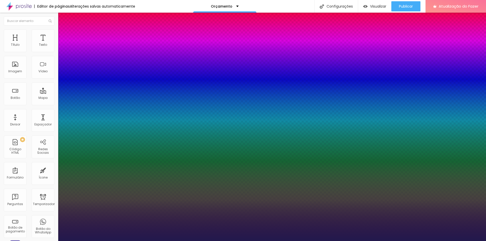
type input "1"
select select "PoiretOne"
type input "1"
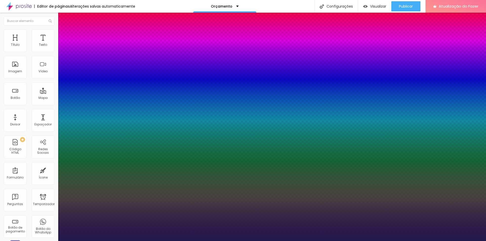
type input "20"
type input "1"
type input "28"
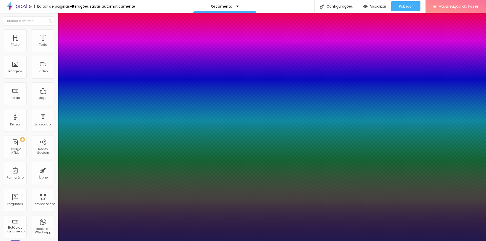
type input "1"
type input "29"
type input "1"
type input "32"
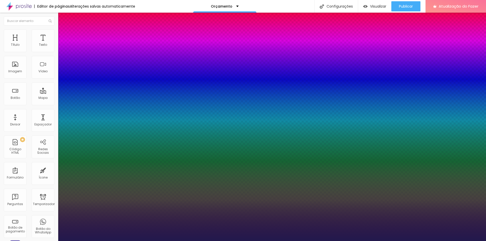
type input "32"
type input "1"
type input "33"
type input "1"
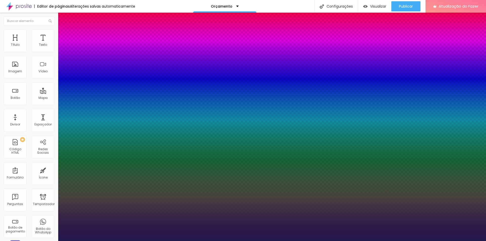
type input "34"
type input "1"
type input "35"
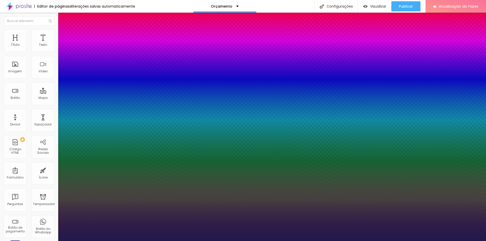
type input "1"
type input "36"
type input "1"
type input "37"
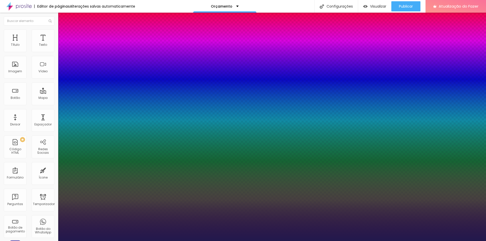
type input "37"
type input "1"
type input "39"
type input "1"
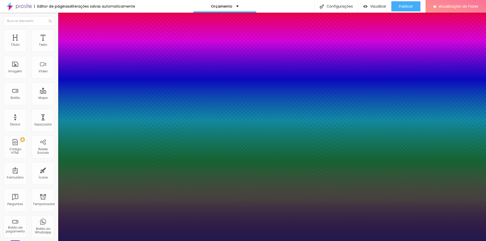
type input "40"
type input "1"
type input "44"
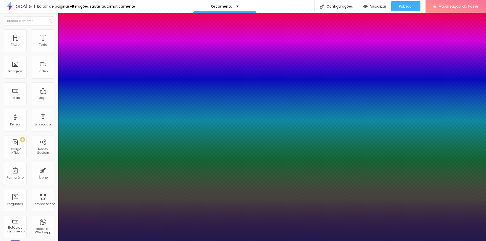
type input "1"
type input "46"
type input "1"
type input "48"
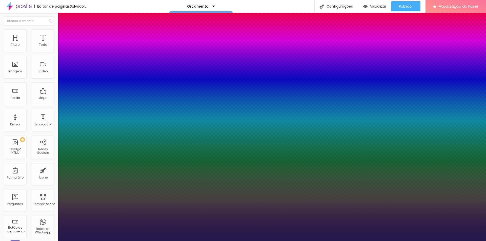
type input "48"
type input "1"
type input "47"
type input "1"
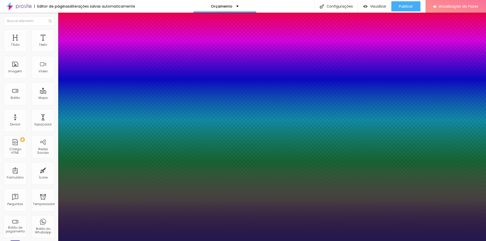
type input "46"
type input "1"
drag, startPoint x: 70, startPoint y: 143, endPoint x: 80, endPoint y: 143, distance: 10.6
type input "46"
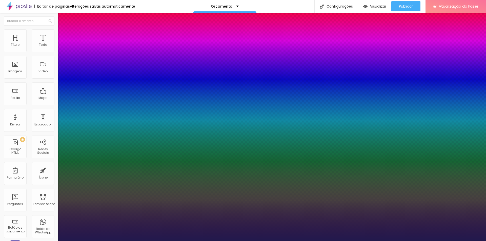
type input "1"
click at [35, 241] on div at bounding box center [243, 241] width 486 height 0
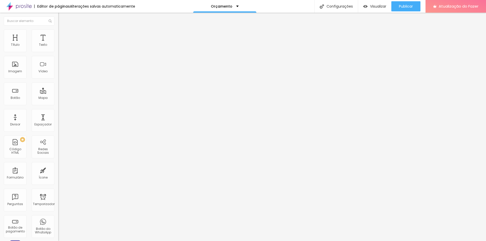
click at [60, 90] on icon "button" at bounding box center [61, 88] width 3 height 3
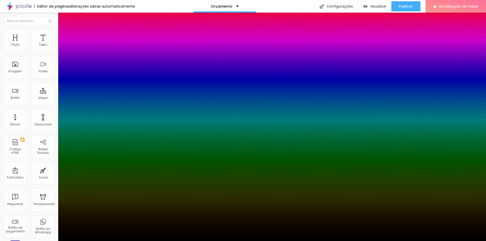
click at [89, 241] on div at bounding box center [243, 244] width 486 height 0
click at [171, 241] on div at bounding box center [243, 241] width 486 height 0
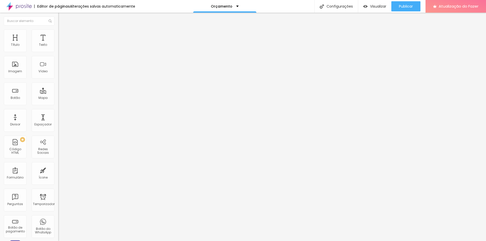
click at [60, 73] on icon "button" at bounding box center [61, 71] width 3 height 3
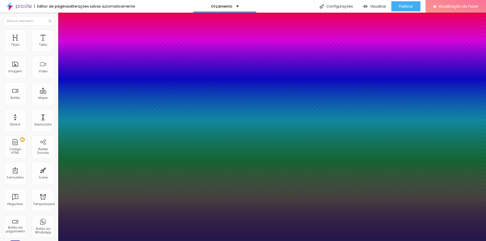
type input "1"
type input "49"
type input "1"
type input "50"
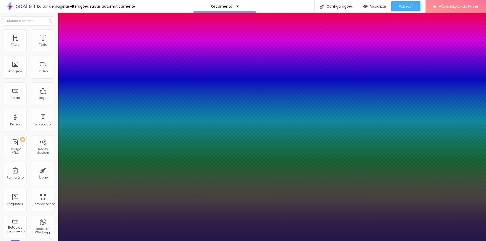
type input "50"
type input "1"
type input "51"
type input "1"
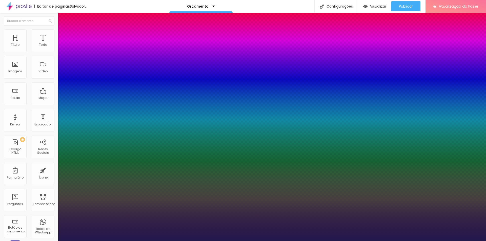
type input "51"
type input "1"
click at [403, 241] on div at bounding box center [243, 241] width 486 height 0
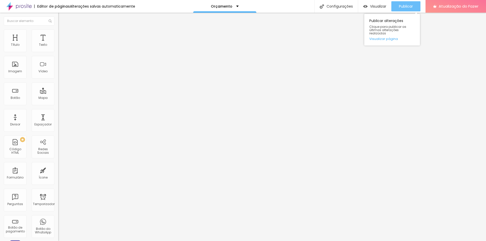
click at [405, 5] on font "Publicar" at bounding box center [406, 6] width 14 height 5
click at [373, 6] on font "Visualizar" at bounding box center [378, 6] width 16 height 5
click at [409, 8] on font "Publicar" at bounding box center [406, 6] width 14 height 5
